Goal: Information Seeking & Learning: Learn about a topic

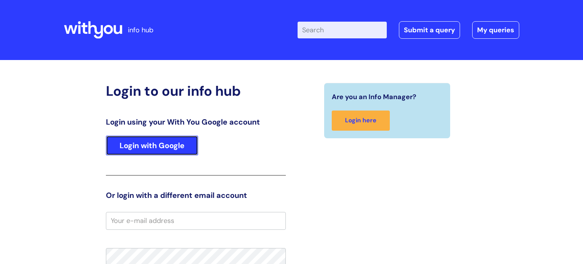
click at [133, 146] on link "Login with Google" at bounding box center [152, 146] width 92 height 20
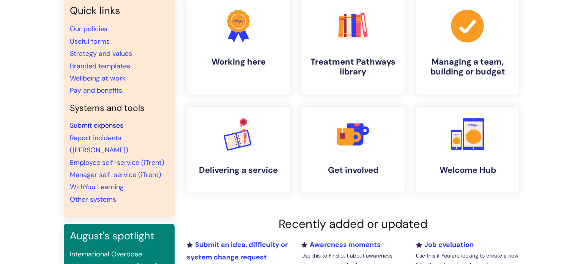
scroll to position [62, 0]
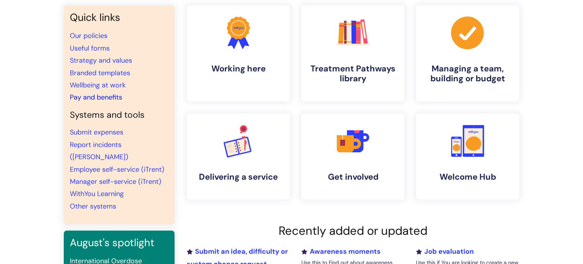
click at [90, 98] on link "Pay and benefits" at bounding box center [96, 97] width 52 height 9
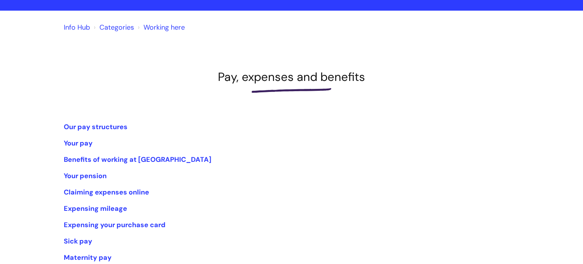
scroll to position [62, 0]
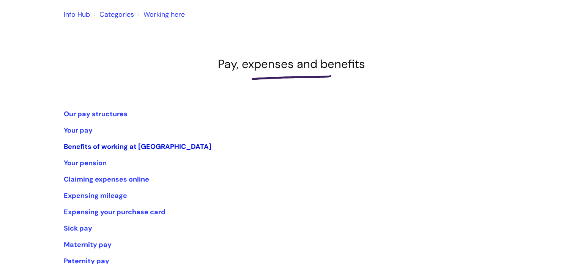
click at [120, 145] on link "Benefits of working at WithYou" at bounding box center [138, 146] width 148 height 9
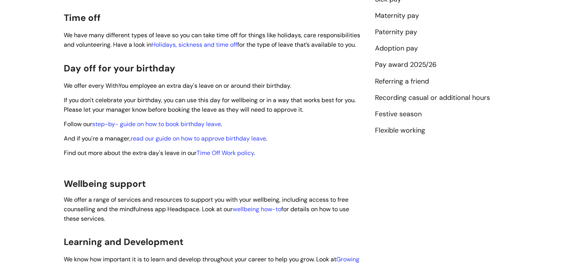
scroll to position [221, 0]
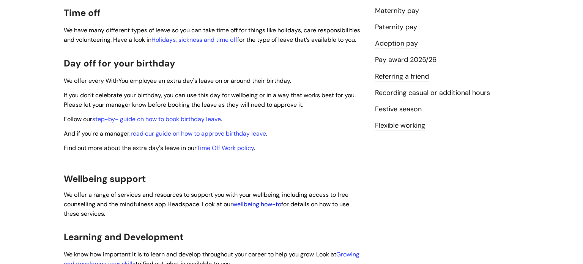
click at [251, 200] on link "wellbeing how-to" at bounding box center [257, 204] width 49 height 8
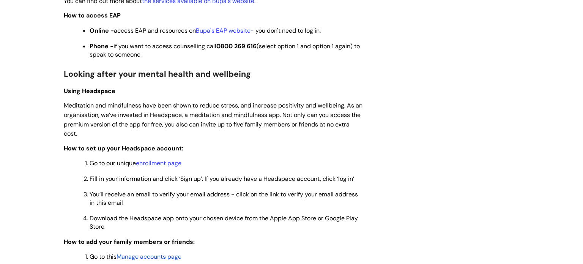
scroll to position [539, 0]
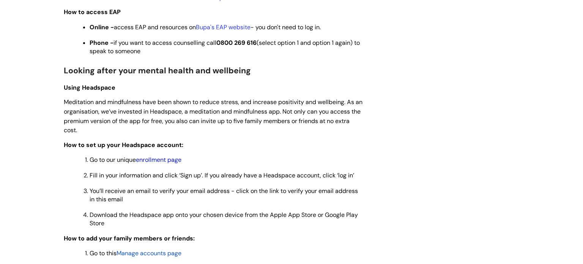
click at [166, 164] on link "enrollment page" at bounding box center [159, 160] width 46 height 8
